Goal: Task Accomplishment & Management: Manage account settings

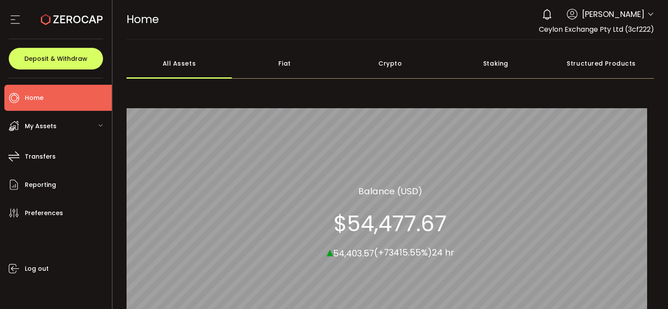
click at [68, 127] on div "My Assets" at bounding box center [57, 126] width 107 height 26
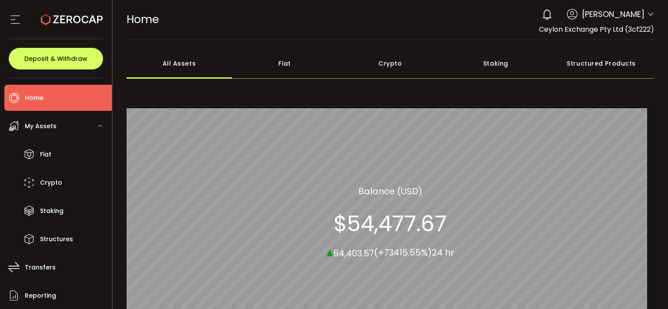
click at [68, 127] on div "My Assets" at bounding box center [57, 126] width 107 height 26
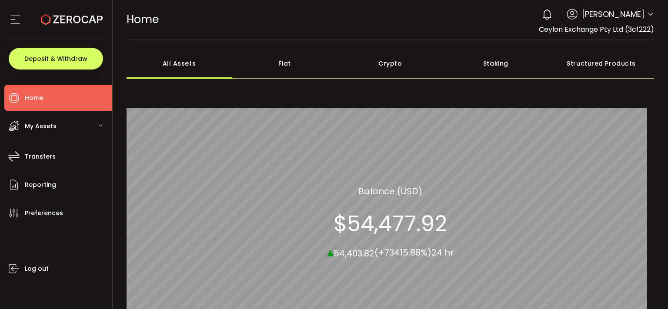
click at [30, 126] on span "My Assets" at bounding box center [41, 126] width 32 height 13
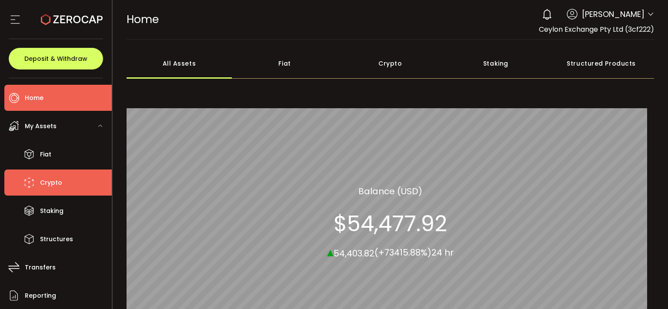
click at [51, 174] on li "Crypto" at bounding box center [57, 183] width 107 height 26
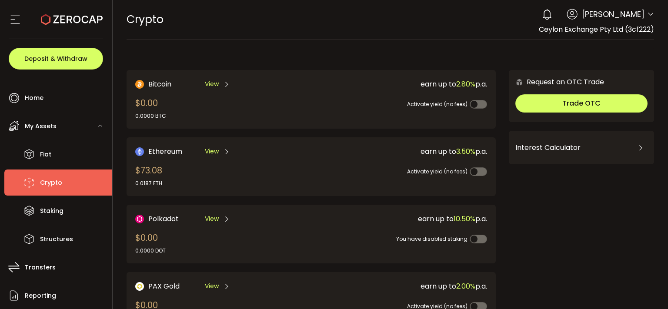
scroll to position [233, 0]
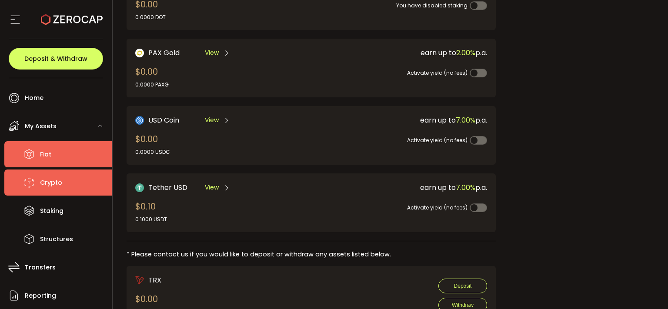
click at [57, 145] on li "Fiat" at bounding box center [57, 154] width 107 height 26
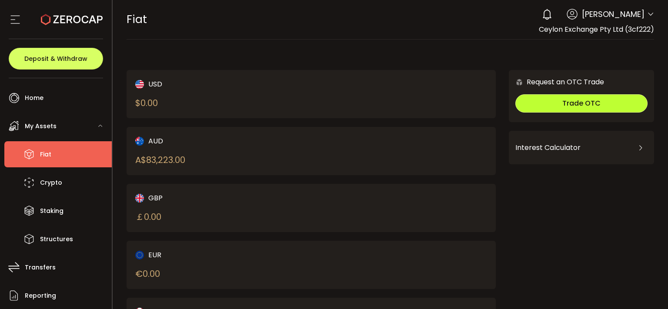
click at [555, 98] on button "Trade OTC" at bounding box center [581, 103] width 132 height 18
click at [329, 25] on div "FIAT Buy Power $0.00 USD Fiat Fiat Your verification needs attention 0 Ahamed M…" at bounding box center [391, 19] width 528 height 39
click at [335, 26] on div "FIAT Buy Power $0.00 USD Fiat Fiat Your verification needs attention 0 Ahamed M…" at bounding box center [391, 19] width 528 height 39
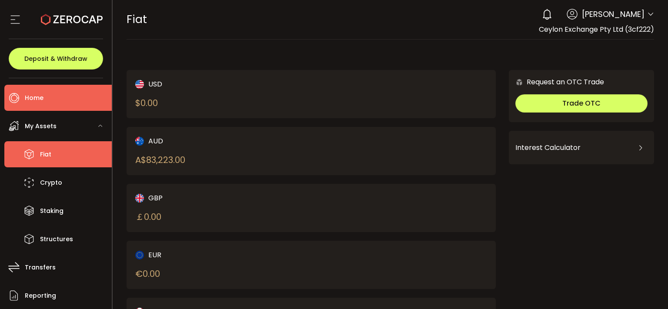
click at [64, 93] on li "Home" at bounding box center [57, 98] width 107 height 26
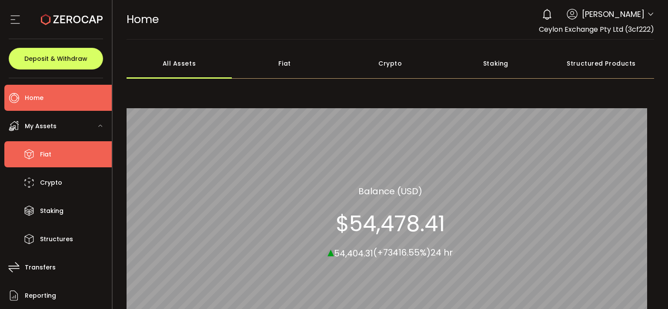
click at [41, 159] on span "Fiat" at bounding box center [45, 154] width 11 height 13
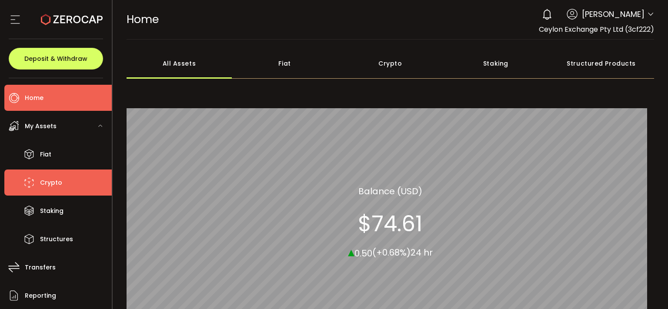
click at [47, 184] on span "Crypto" at bounding box center [51, 182] width 22 height 13
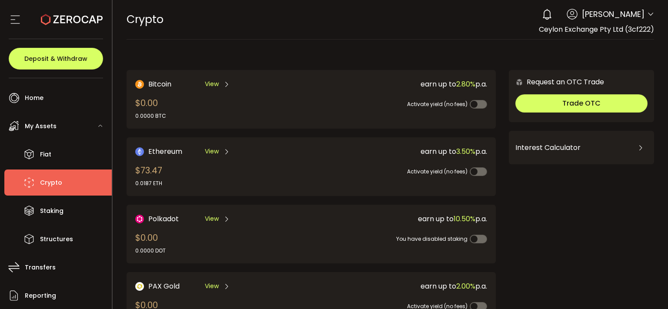
click at [69, 178] on li "Crypto" at bounding box center [57, 183] width 107 height 26
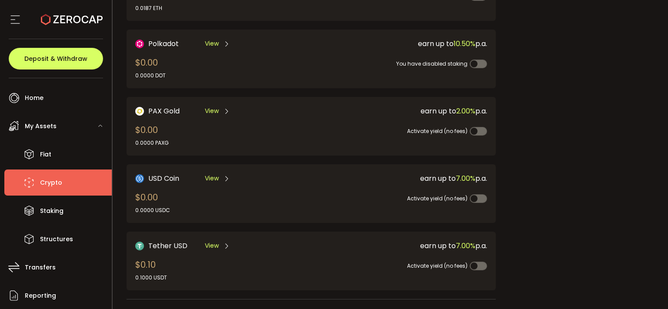
click at [51, 123] on span "My Assets" at bounding box center [41, 126] width 32 height 13
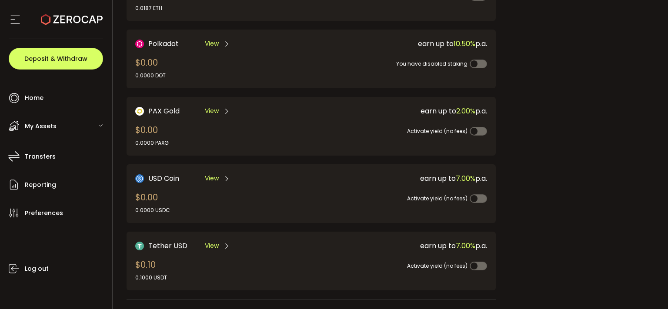
click at [51, 123] on span "My Assets" at bounding box center [41, 126] width 32 height 13
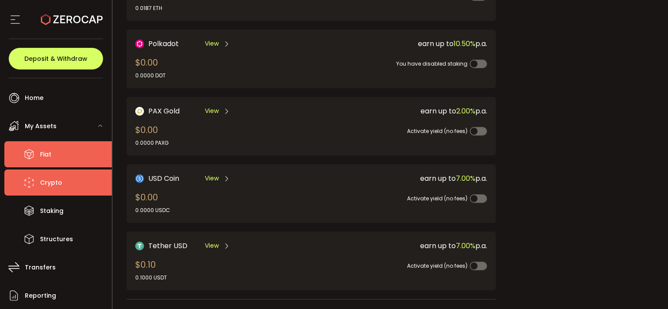
click at [48, 163] on li "Fiat" at bounding box center [57, 154] width 107 height 26
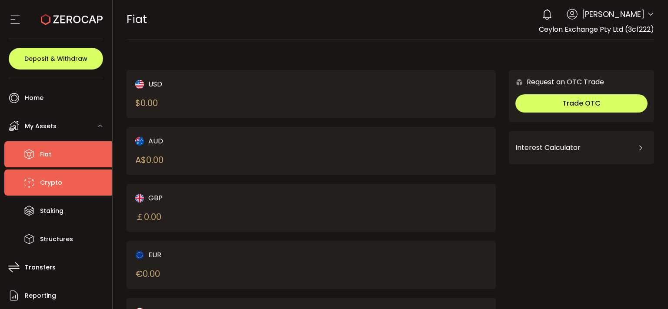
click at [50, 183] on span "Crypto" at bounding box center [51, 182] width 22 height 13
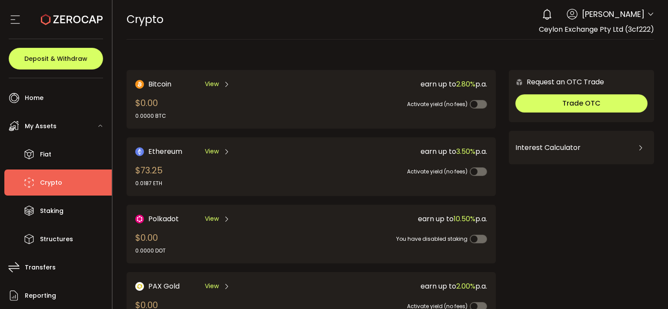
scroll to position [342, 0]
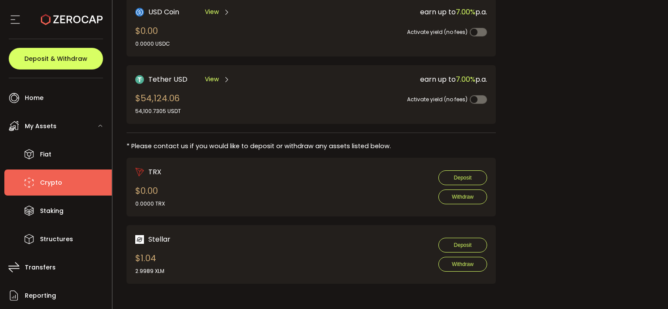
click at [170, 82] on span "Tether USD" at bounding box center [167, 79] width 39 height 11
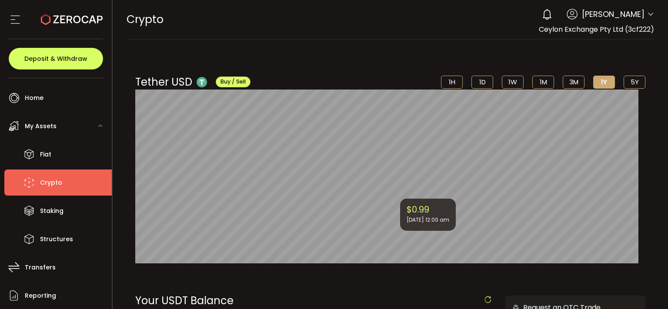
scroll to position [233, 0]
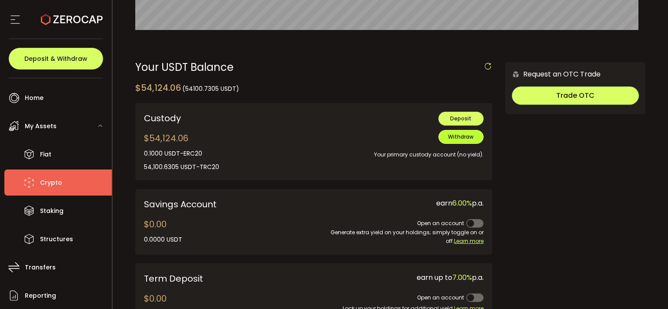
click at [454, 138] on span "Withdraw" at bounding box center [461, 136] width 26 height 7
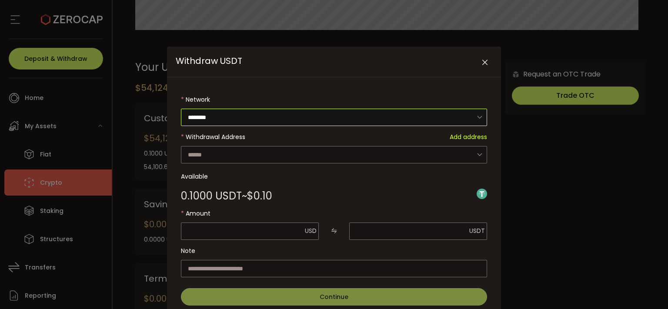
click at [243, 114] on input "********" at bounding box center [334, 117] width 306 height 17
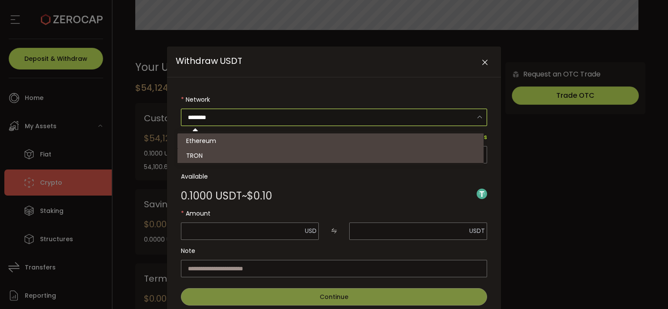
click at [239, 157] on li "TRON" at bounding box center [333, 155] width 313 height 15
type input "****"
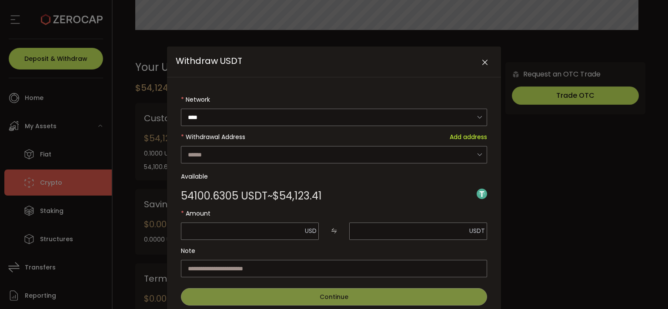
click at [239, 157] on form "Network **** Withdrawal Address Add address Loading Available 54100.6305 USDT ~…" at bounding box center [334, 198] width 306 height 215
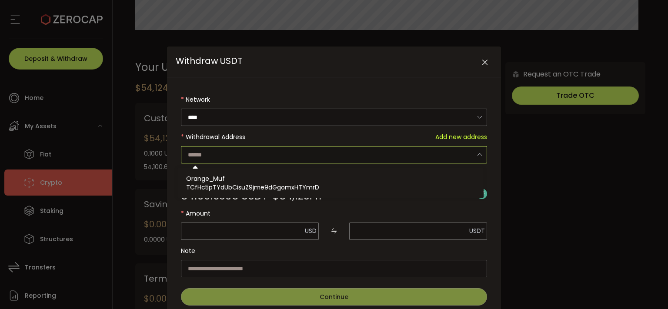
click at [239, 157] on input "Withdraw USDT" at bounding box center [334, 154] width 306 height 17
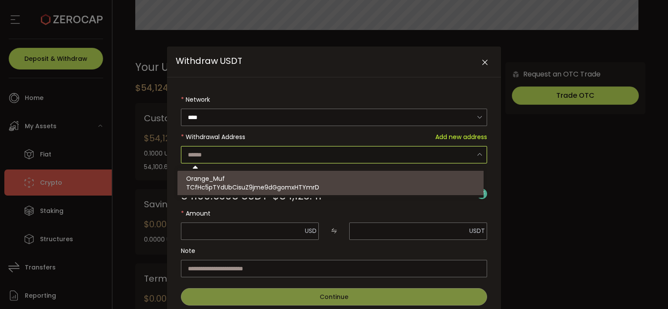
click at [277, 196] on div at bounding box center [330, 195] width 304 height 3
click at [276, 188] on span "TCfHc5pTYdUbCisuZ9jme9dGgomxHTYmrD" at bounding box center [252, 187] width 133 height 9
type input "**********"
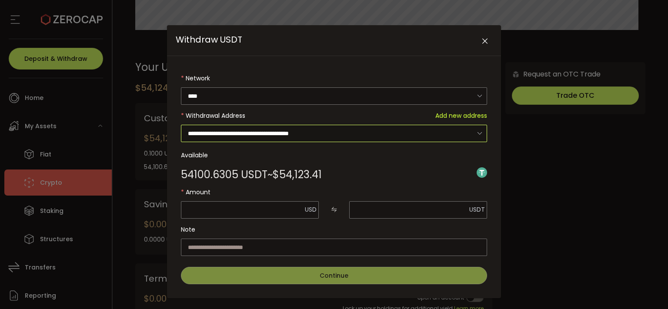
scroll to position [31, 0]
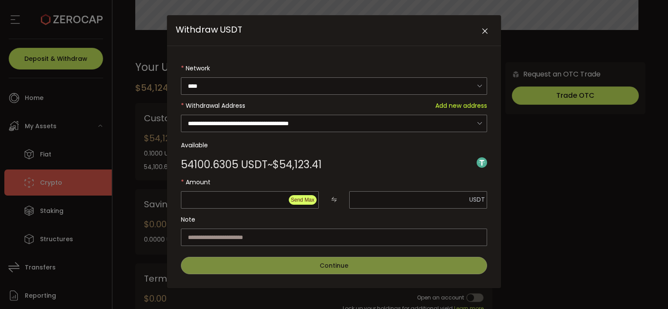
click at [297, 202] on span "Send Max" at bounding box center [302, 200] width 23 height 6
type input "********"
type input "**********"
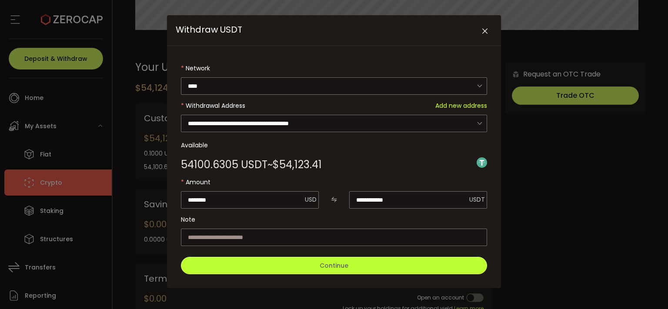
click at [287, 272] on button "Continue" at bounding box center [334, 265] width 306 height 17
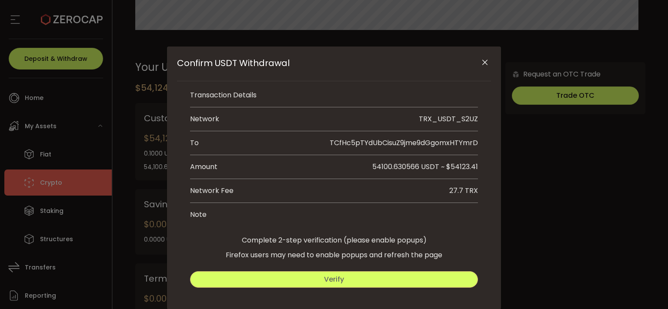
click at [317, 279] on button "Verify" at bounding box center [334, 279] width 288 height 17
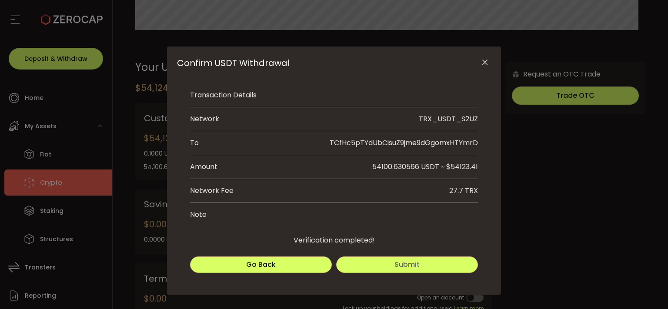
click at [426, 267] on button "Submit" at bounding box center [407, 264] width 142 height 17
click at [427, 265] on button "Submit" at bounding box center [407, 264] width 142 height 17
click at [480, 65] on icon "Close" at bounding box center [484, 62] width 9 height 9
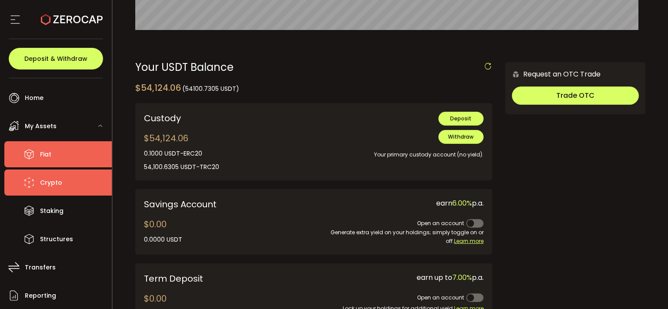
click at [45, 157] on span "Fiat" at bounding box center [45, 154] width 11 height 13
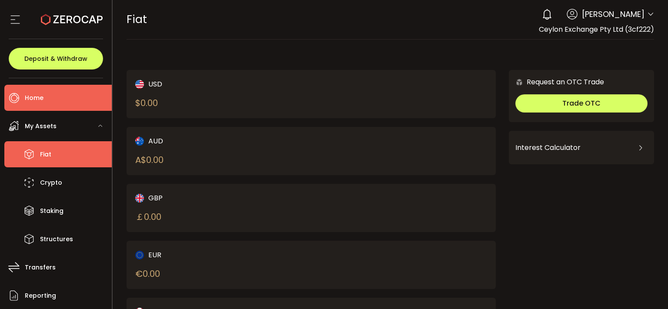
click at [39, 101] on span "Home" at bounding box center [34, 98] width 19 height 13
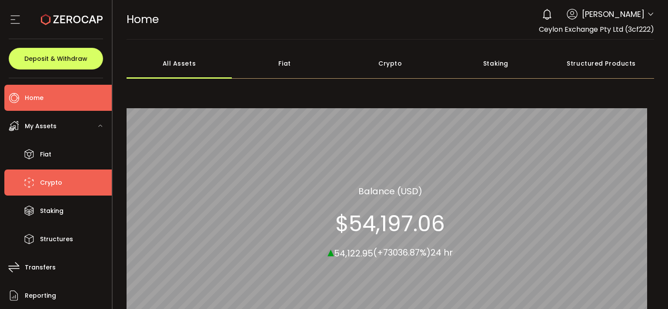
click at [46, 193] on li "Crypto" at bounding box center [57, 183] width 107 height 26
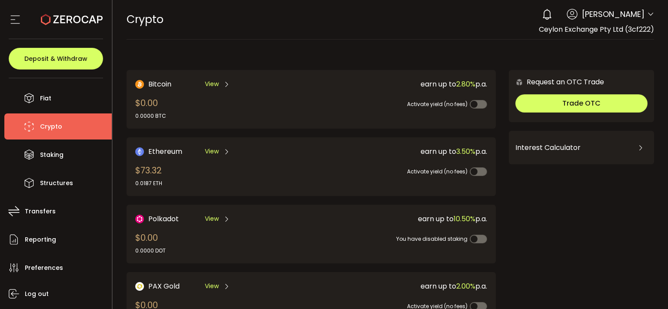
scroll to position [81, 0]
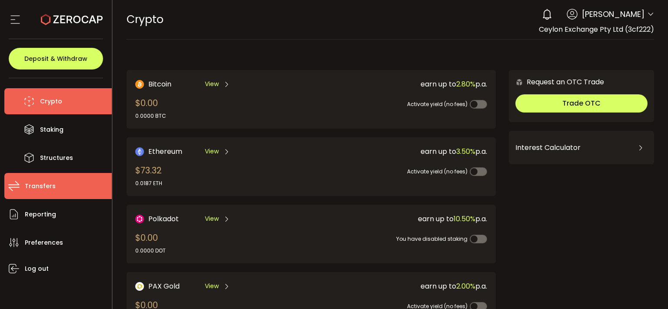
click at [54, 181] on li "Transfers" at bounding box center [57, 186] width 107 height 26
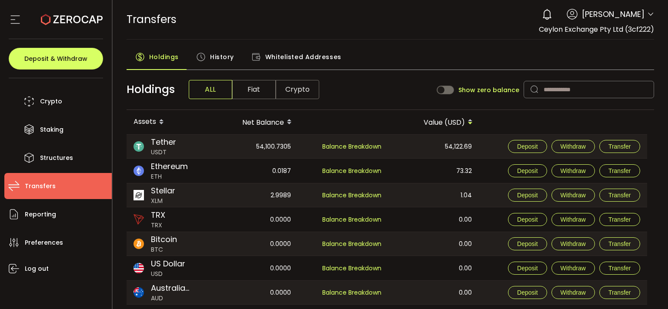
click at [288, 52] on span "Whitelisted Addresses" at bounding box center [303, 56] width 76 height 17
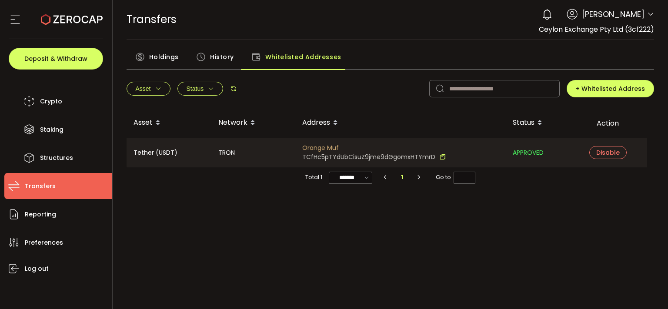
click at [210, 54] on span "History" at bounding box center [222, 56] width 24 height 17
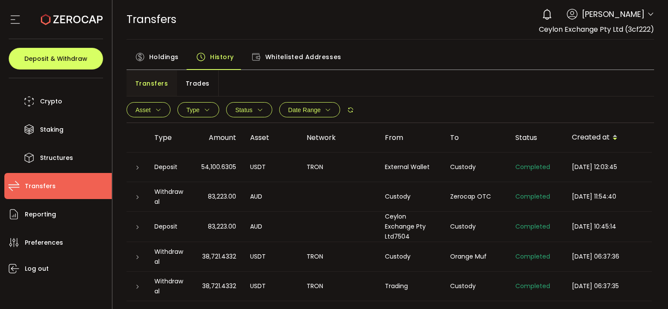
click at [147, 53] on div "Holdings" at bounding box center [157, 59] width 61 height 22
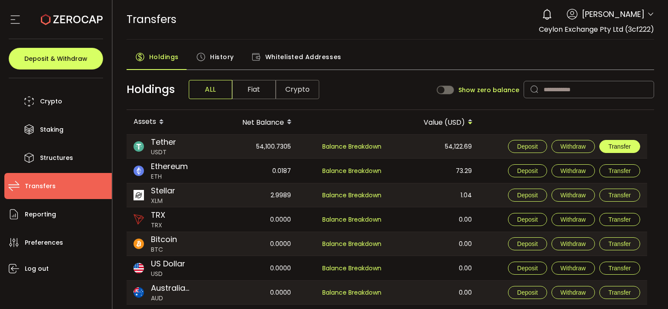
click at [610, 152] on button "Transfer" at bounding box center [619, 146] width 41 height 13
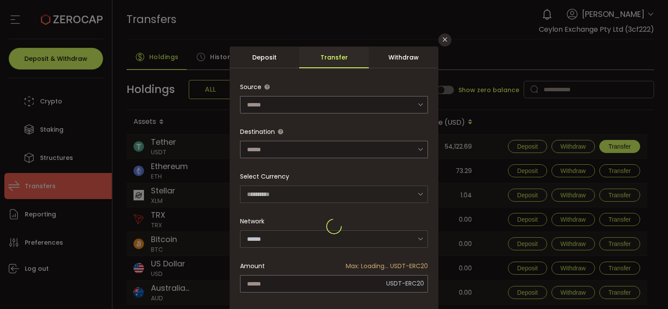
type input "********"
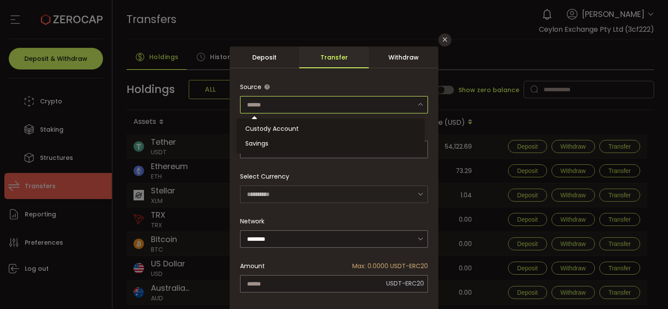
click at [354, 110] on input "dialog" at bounding box center [334, 104] width 188 height 17
type input "**********"
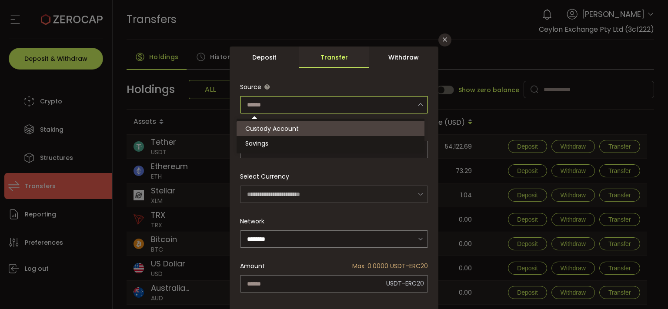
click at [359, 123] on li "Custody Account" at bounding box center [333, 128] width 195 height 15
type input "**********"
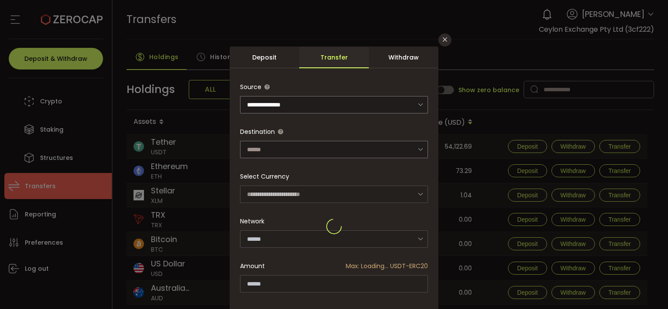
click at [357, 145] on div "dialog" at bounding box center [334, 226] width 188 height 296
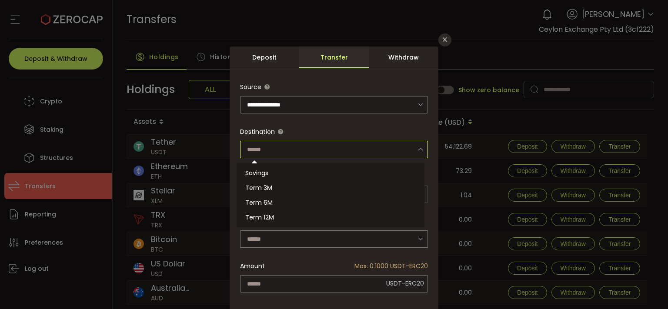
click at [357, 145] on input "dialog" at bounding box center [334, 149] width 188 height 17
click at [359, 128] on span "Destination" at bounding box center [331, 131] width 183 height 17
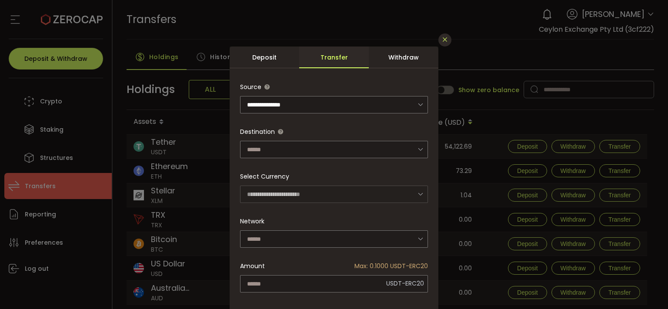
click at [443, 43] on icon "Close" at bounding box center [444, 39] width 7 height 7
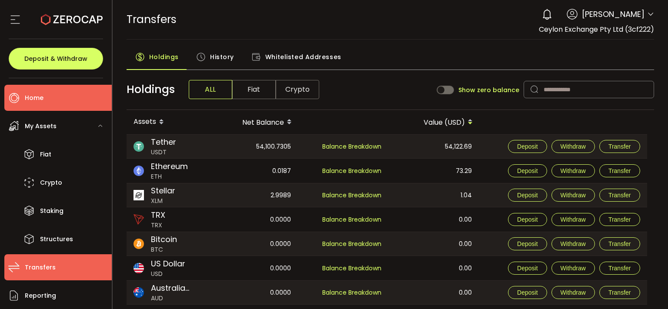
click at [60, 109] on li "Home" at bounding box center [57, 98] width 107 height 26
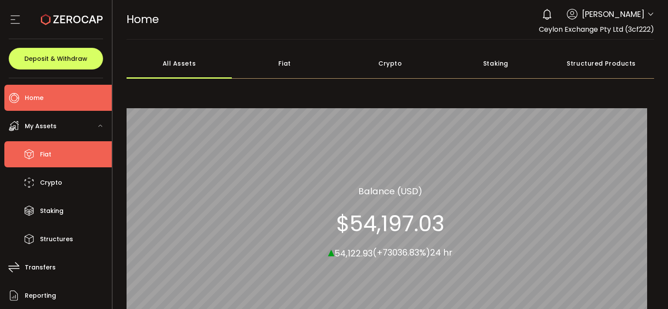
click at [64, 150] on li "Fiat" at bounding box center [57, 154] width 107 height 26
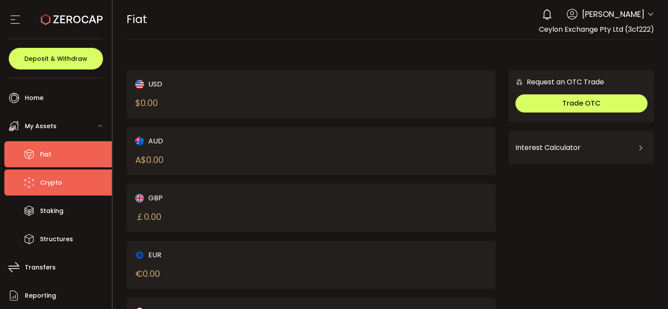
click at [67, 178] on li "Crypto" at bounding box center [57, 183] width 107 height 26
